Goal: Information Seeking & Learning: Learn about a topic

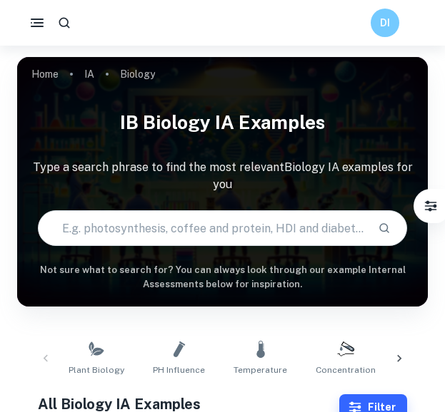
scroll to position [475, 0]
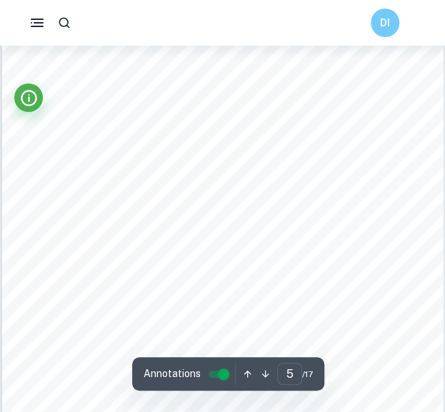
scroll to position [2803, 0]
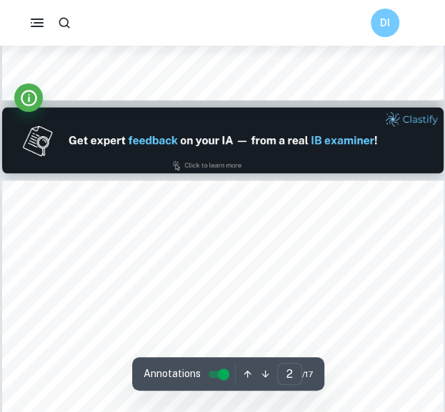
type input "1"
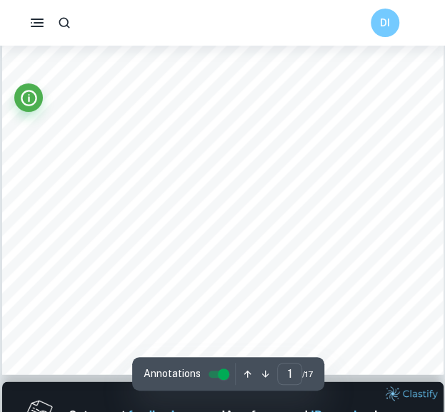
scroll to position [0, 0]
